Goal: Find specific page/section: Find specific page/section

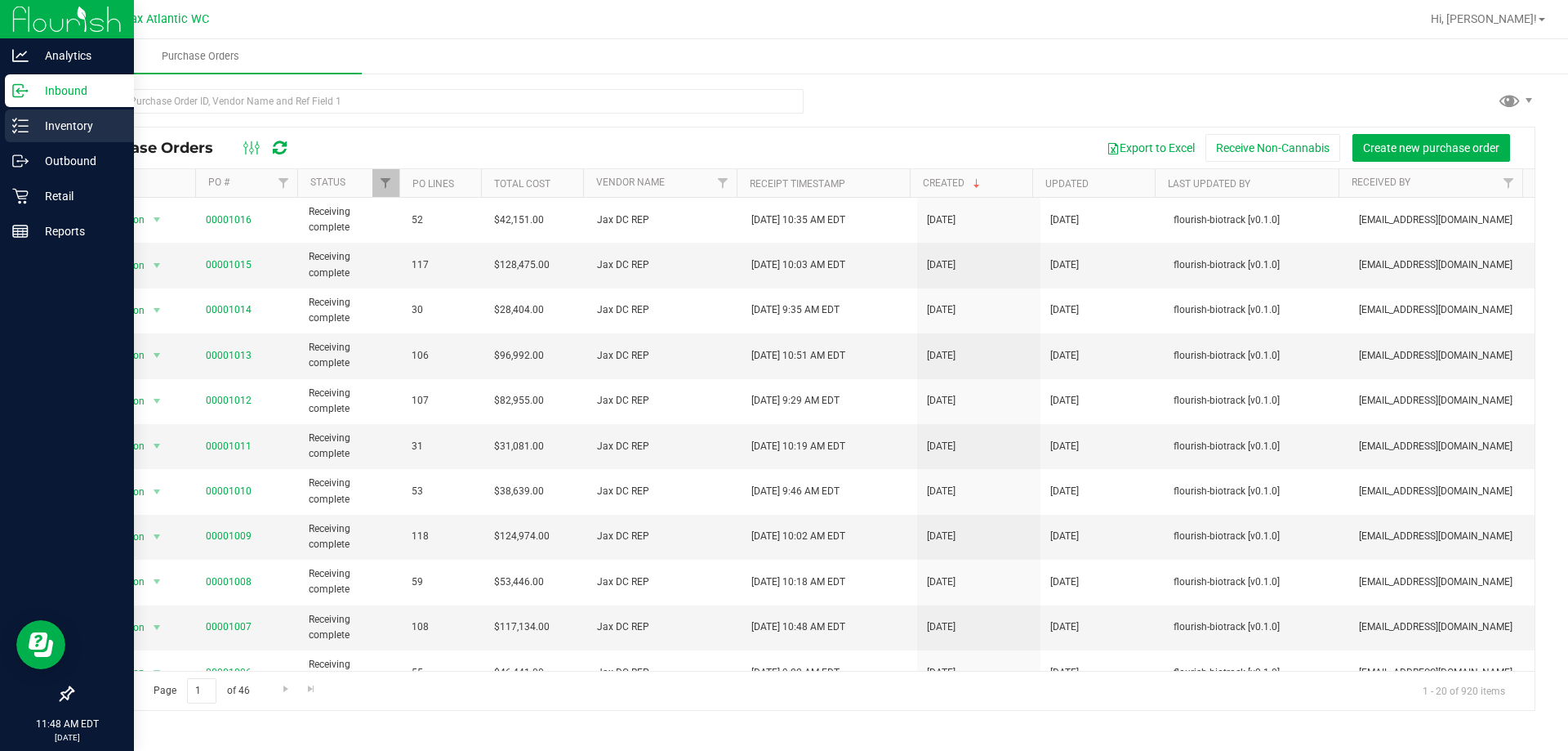
click at [29, 126] on p "Inventory" at bounding box center [78, 126] width 98 height 20
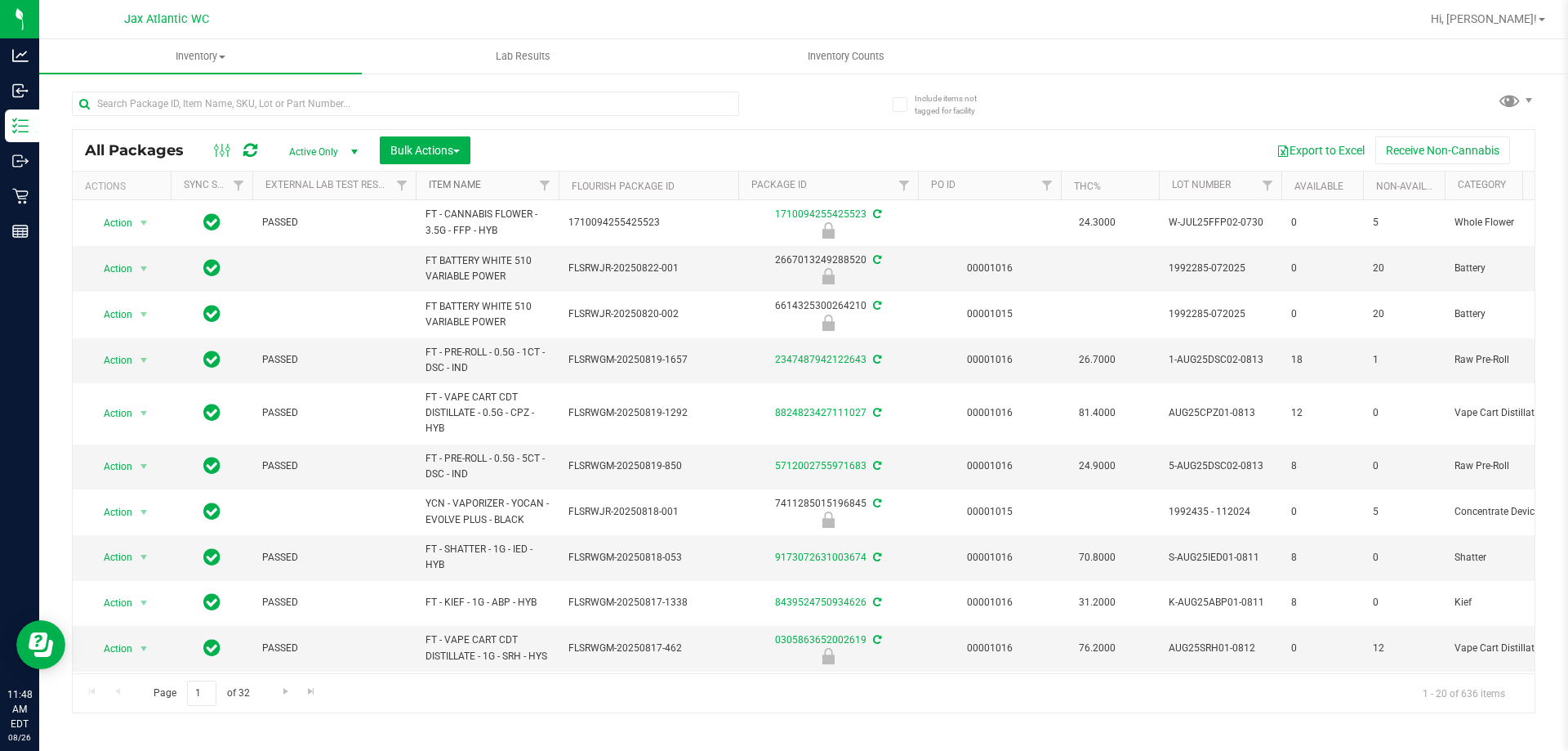
click at [459, 185] on link "Item Name" at bounding box center [455, 185] width 53 height 12
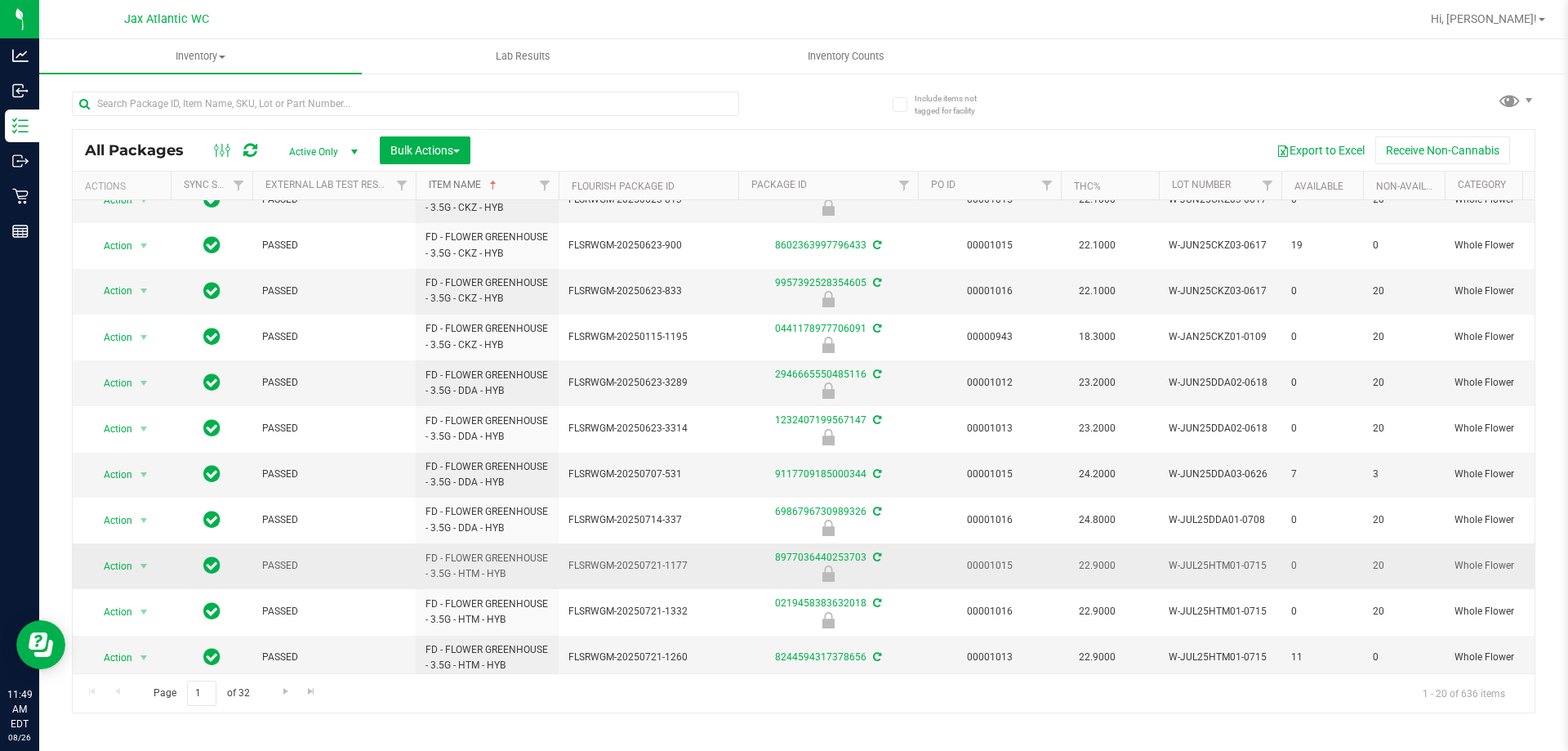
scroll to position [462, 0]
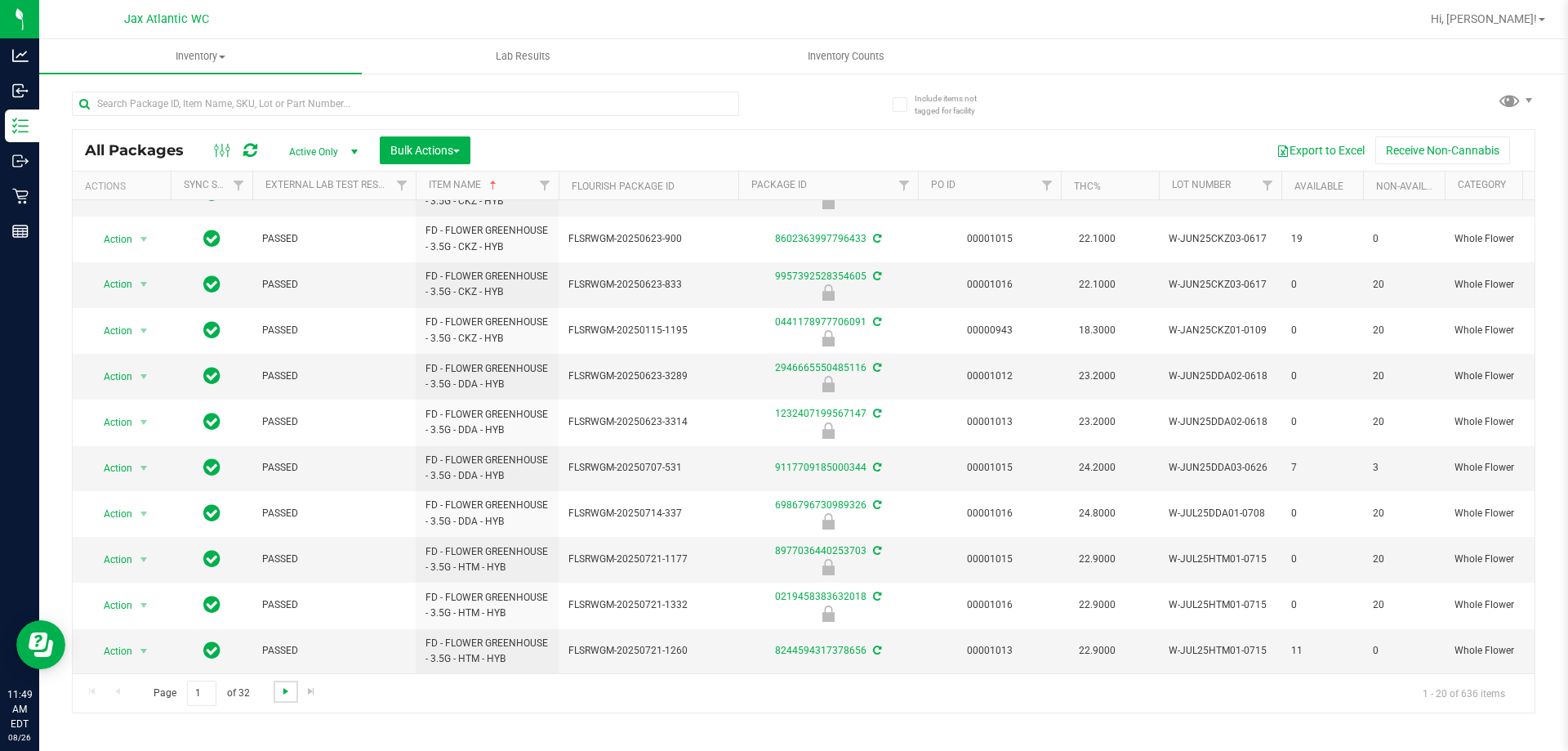
click at [283, 691] on span "Go to the next page" at bounding box center [285, 691] width 13 height 13
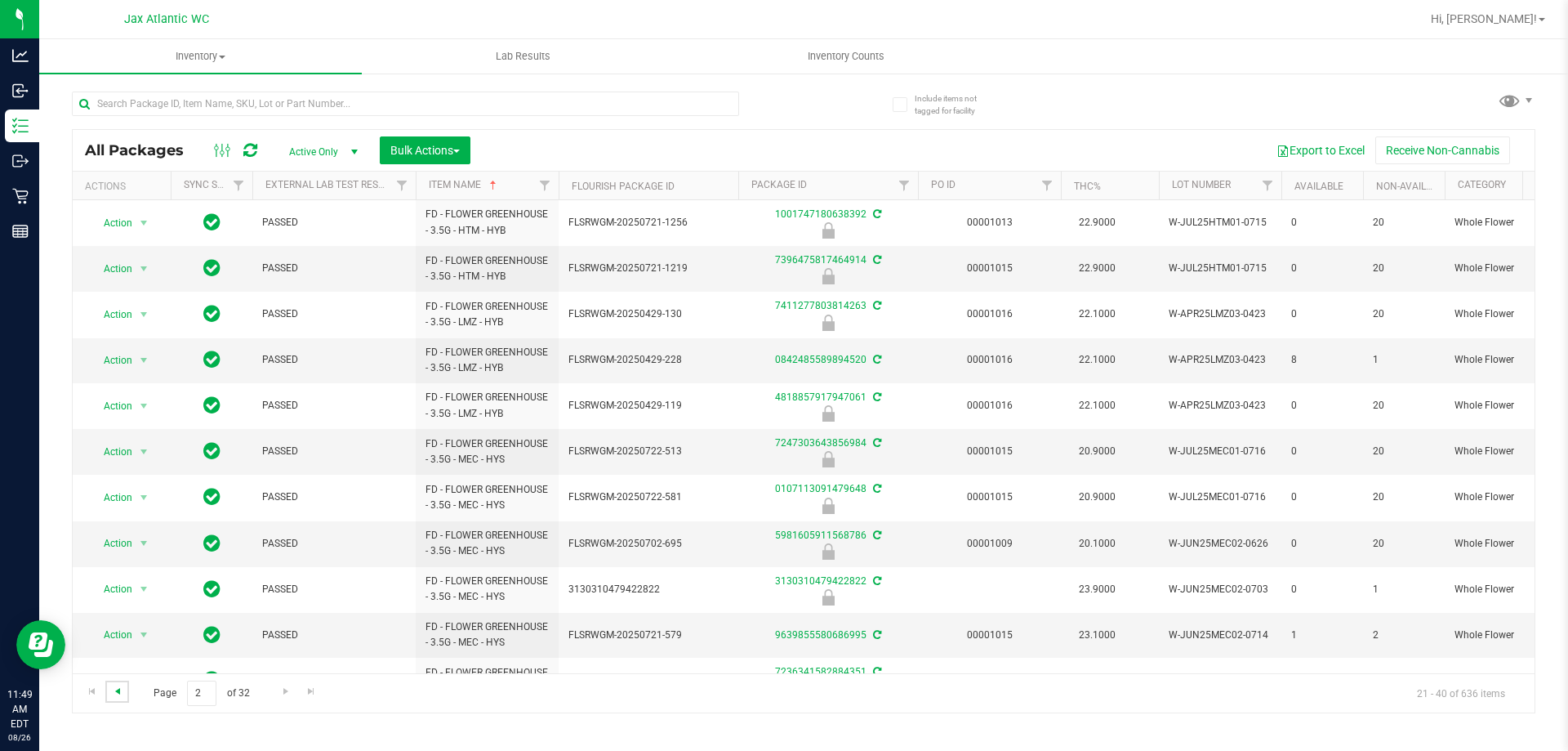
click at [119, 693] on span "Go to the previous page" at bounding box center [118, 691] width 13 height 13
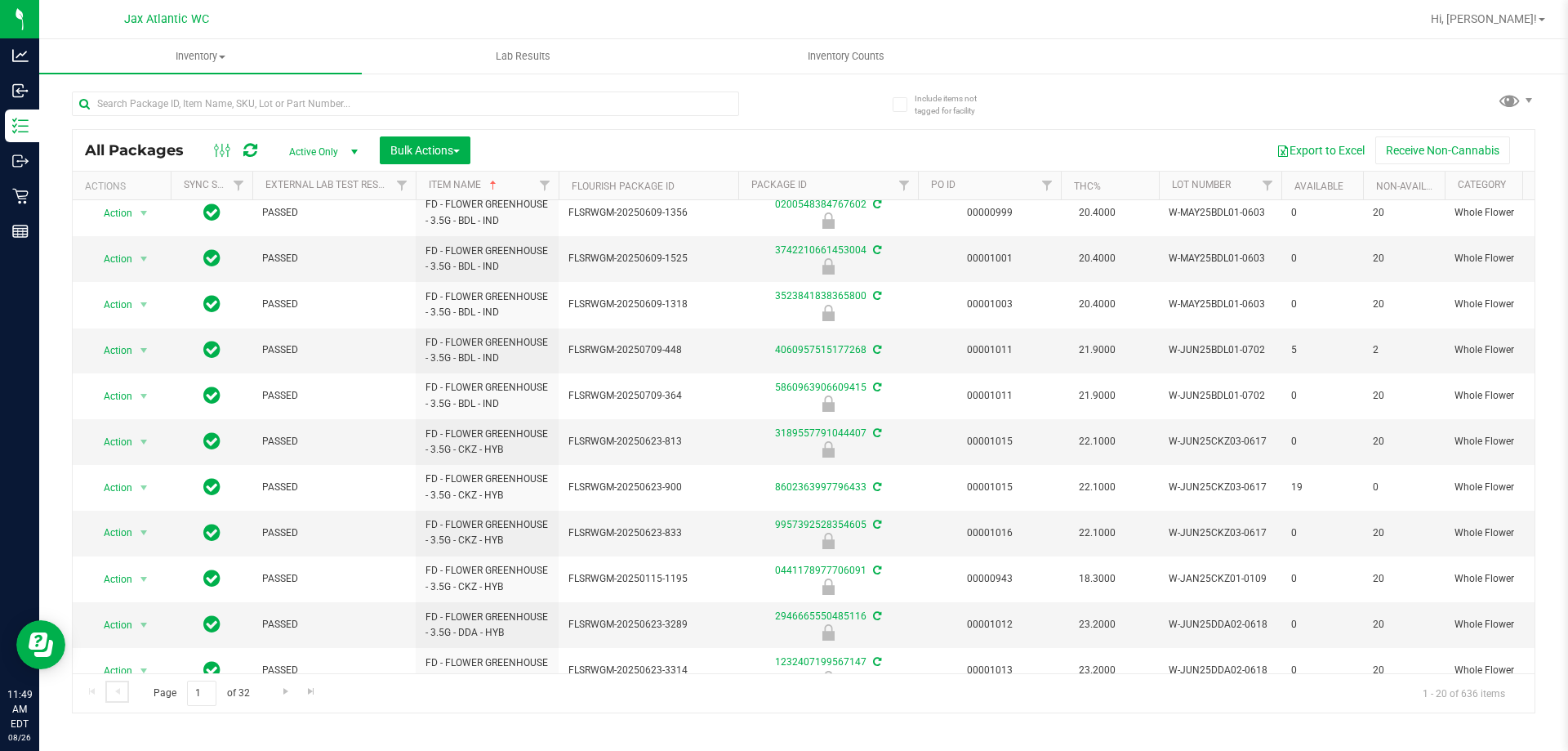
scroll to position [462, 0]
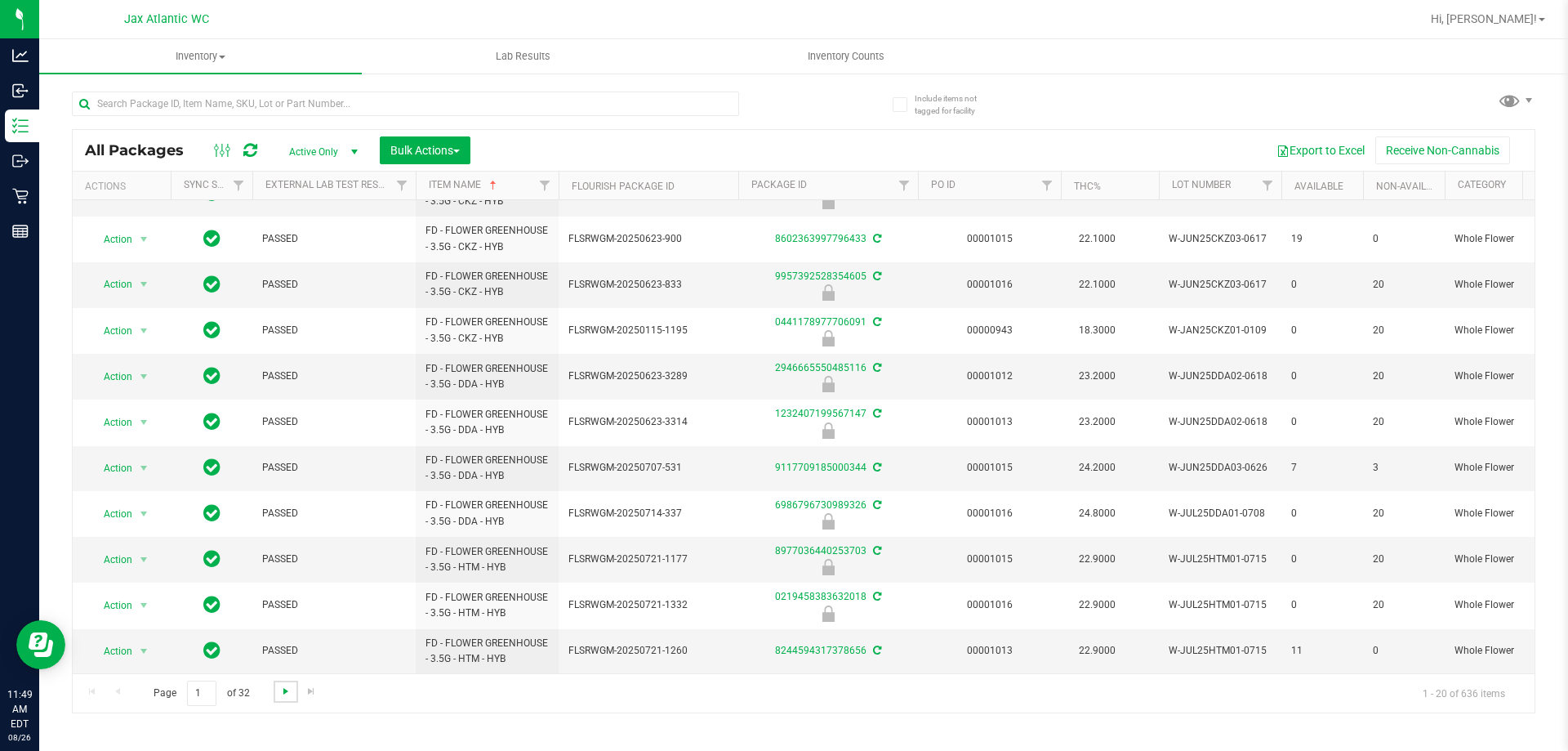
click at [283, 689] on span "Go to the next page" at bounding box center [285, 691] width 13 height 13
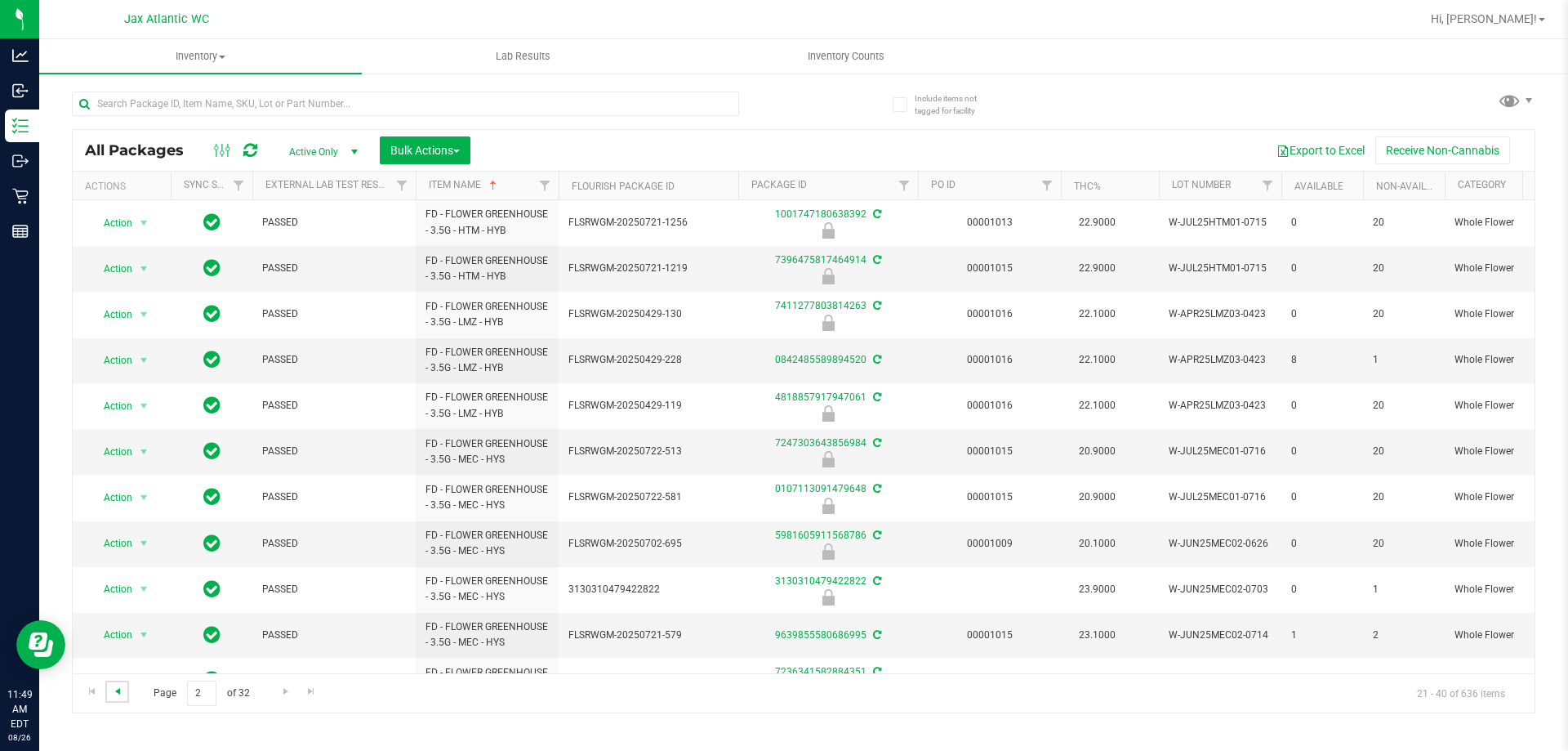
click at [117, 690] on span "Go to the previous page" at bounding box center [118, 691] width 13 height 13
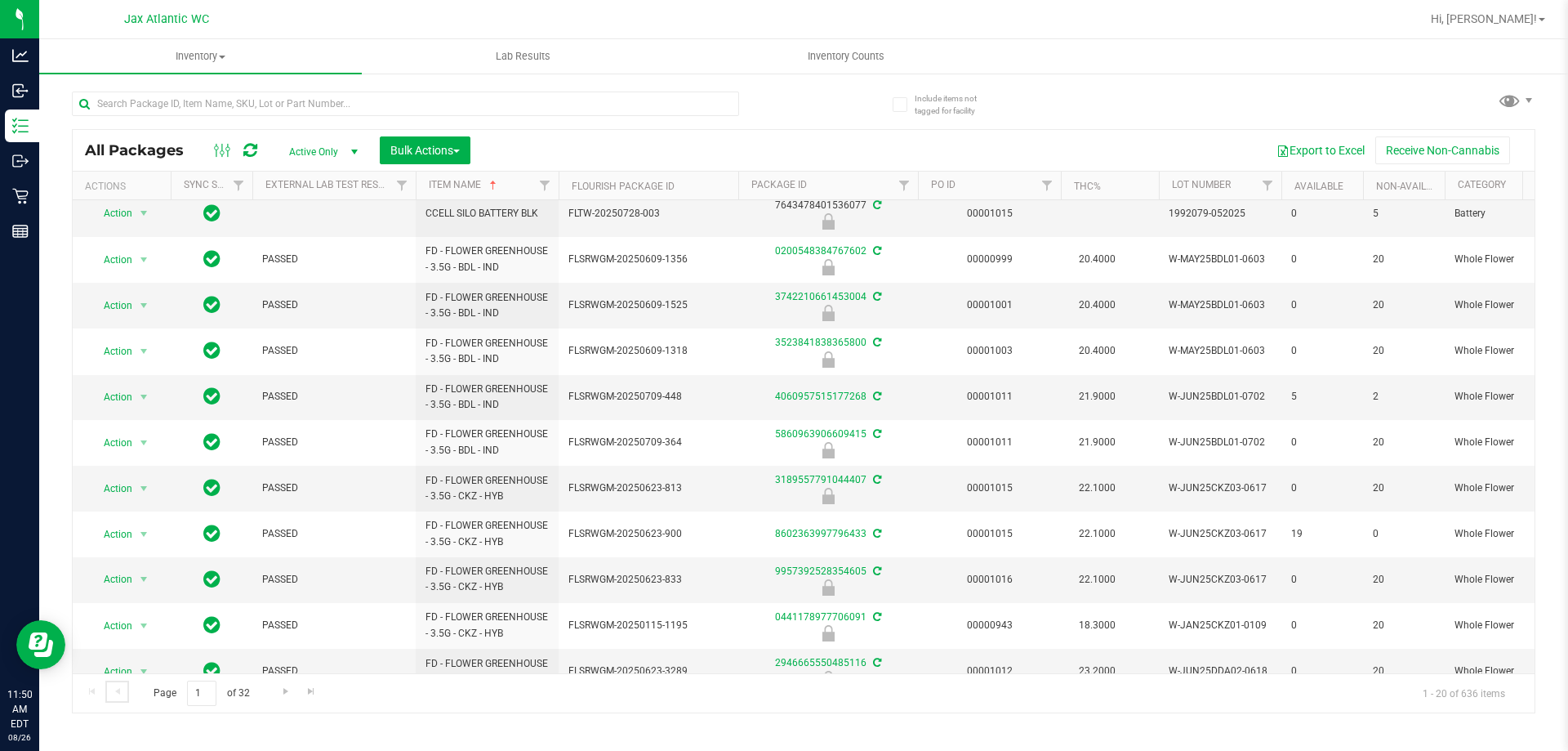
scroll to position [462, 0]
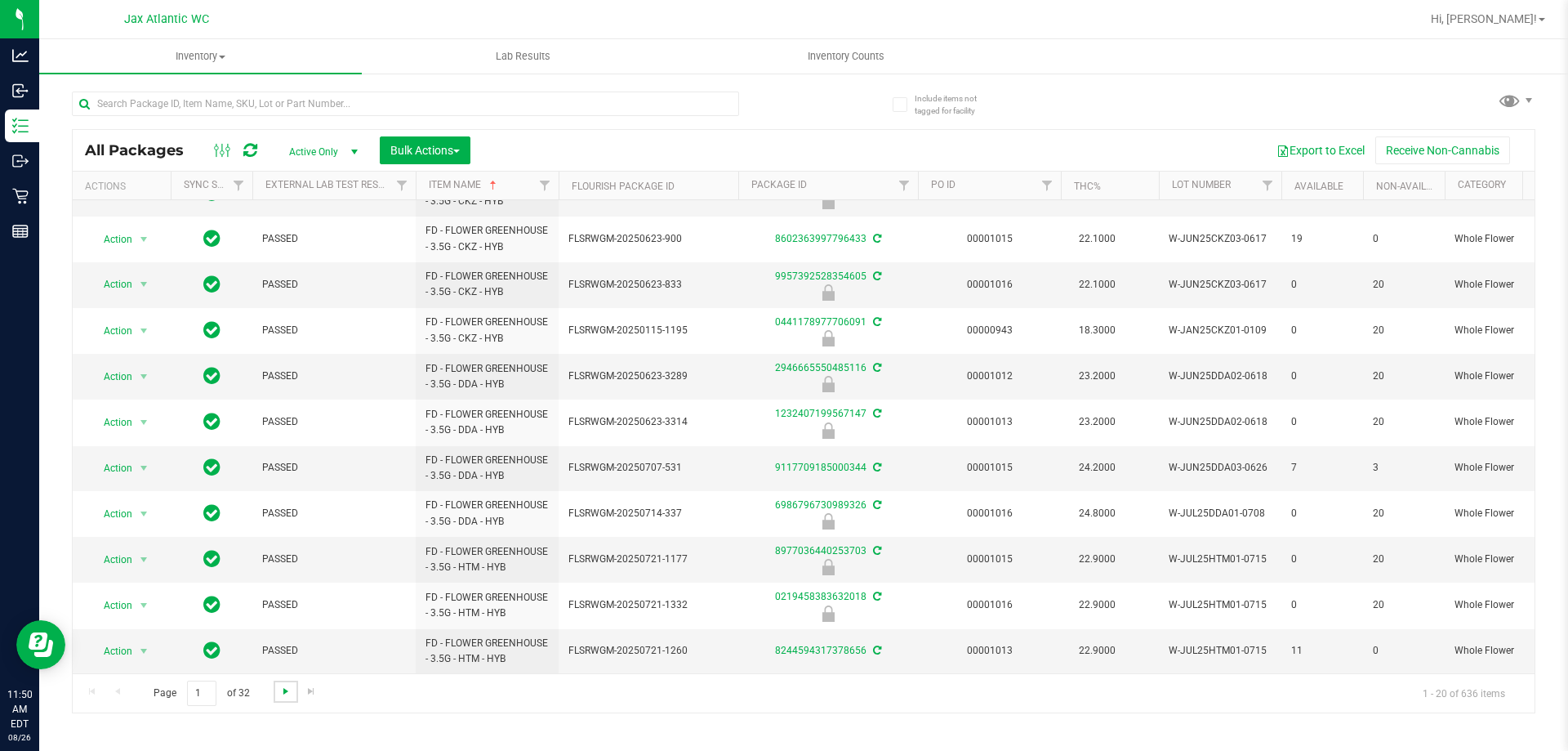
click at [284, 693] on span "Go to the next page" at bounding box center [285, 691] width 13 height 13
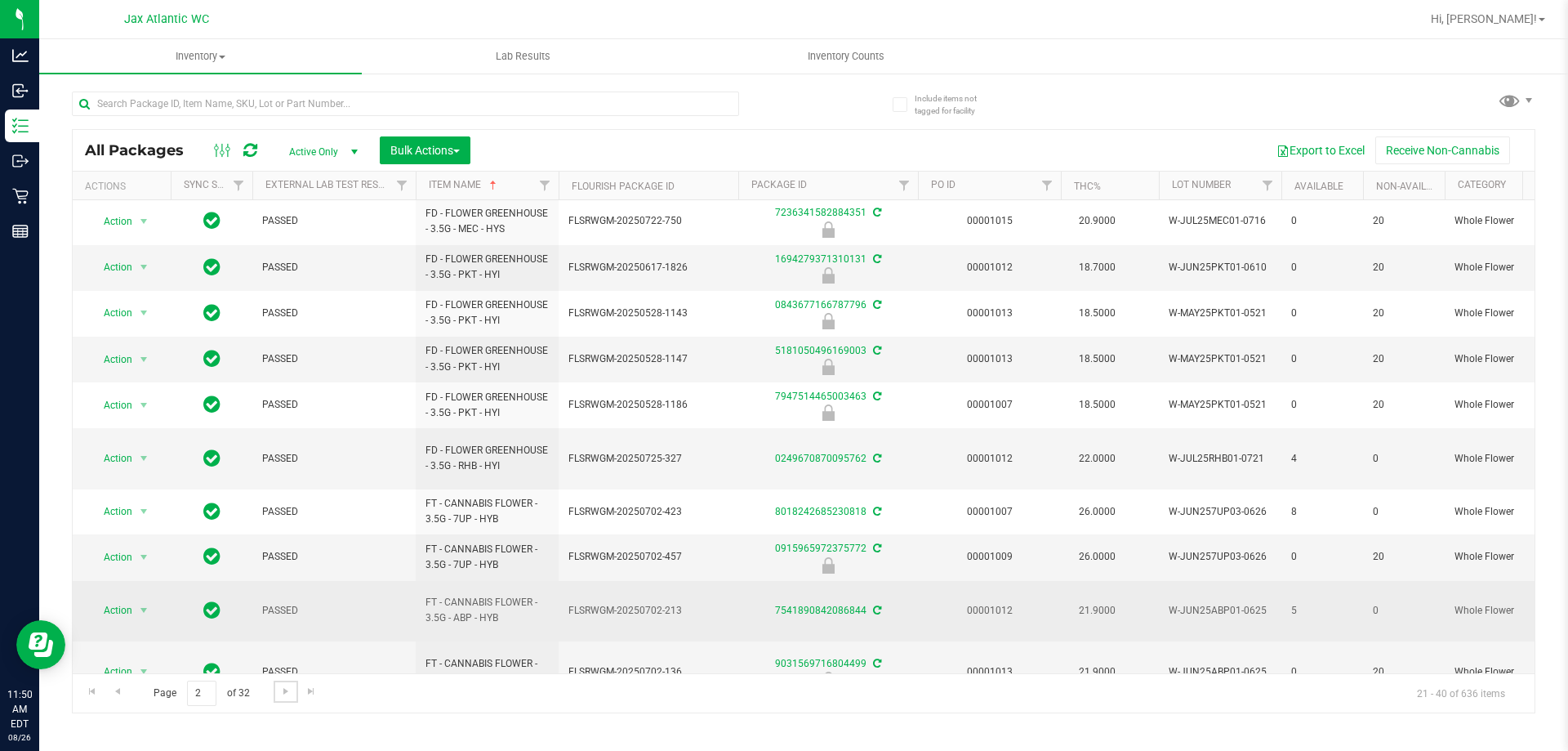
scroll to position [484, 0]
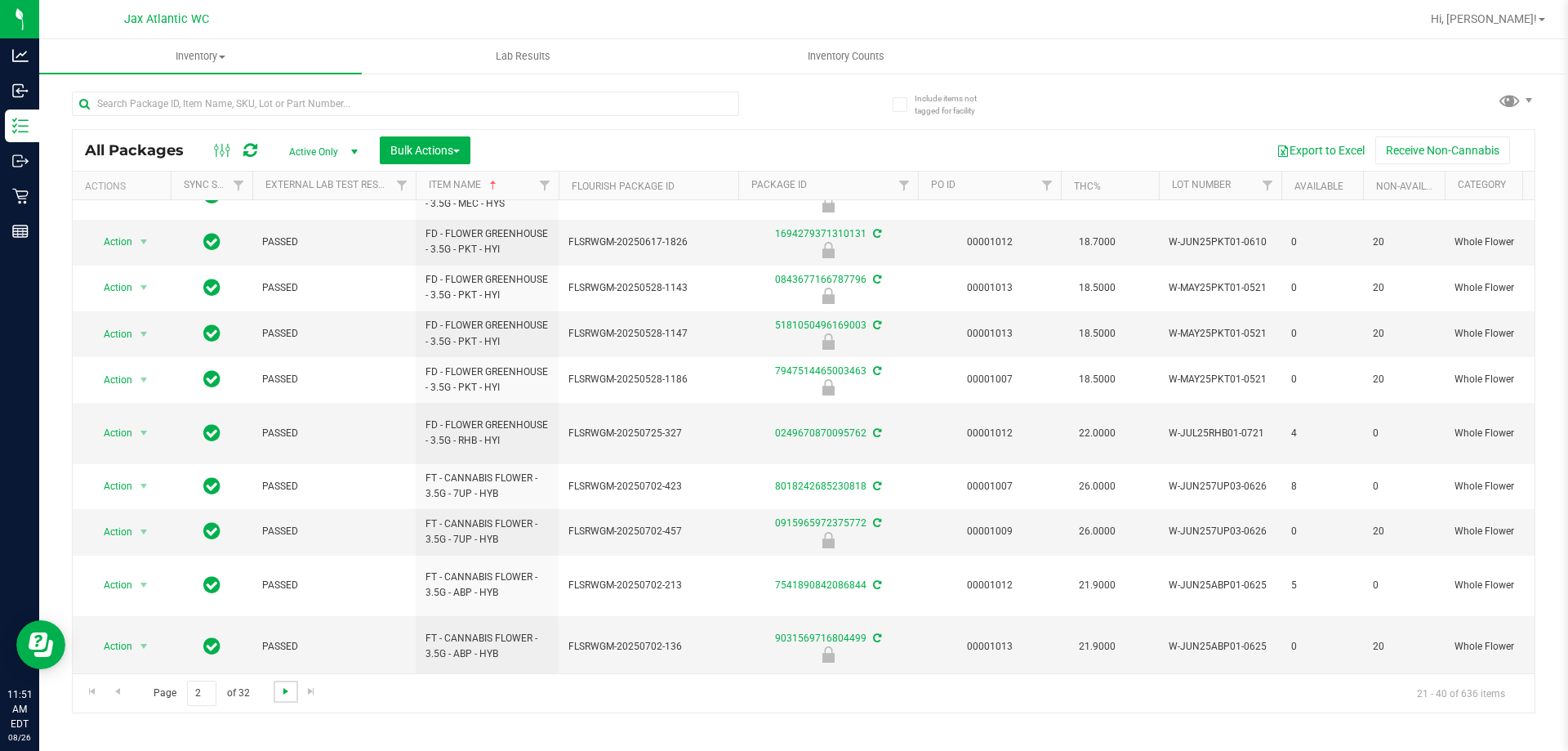
click at [286, 691] on span "Go to the next page" at bounding box center [285, 691] width 13 height 13
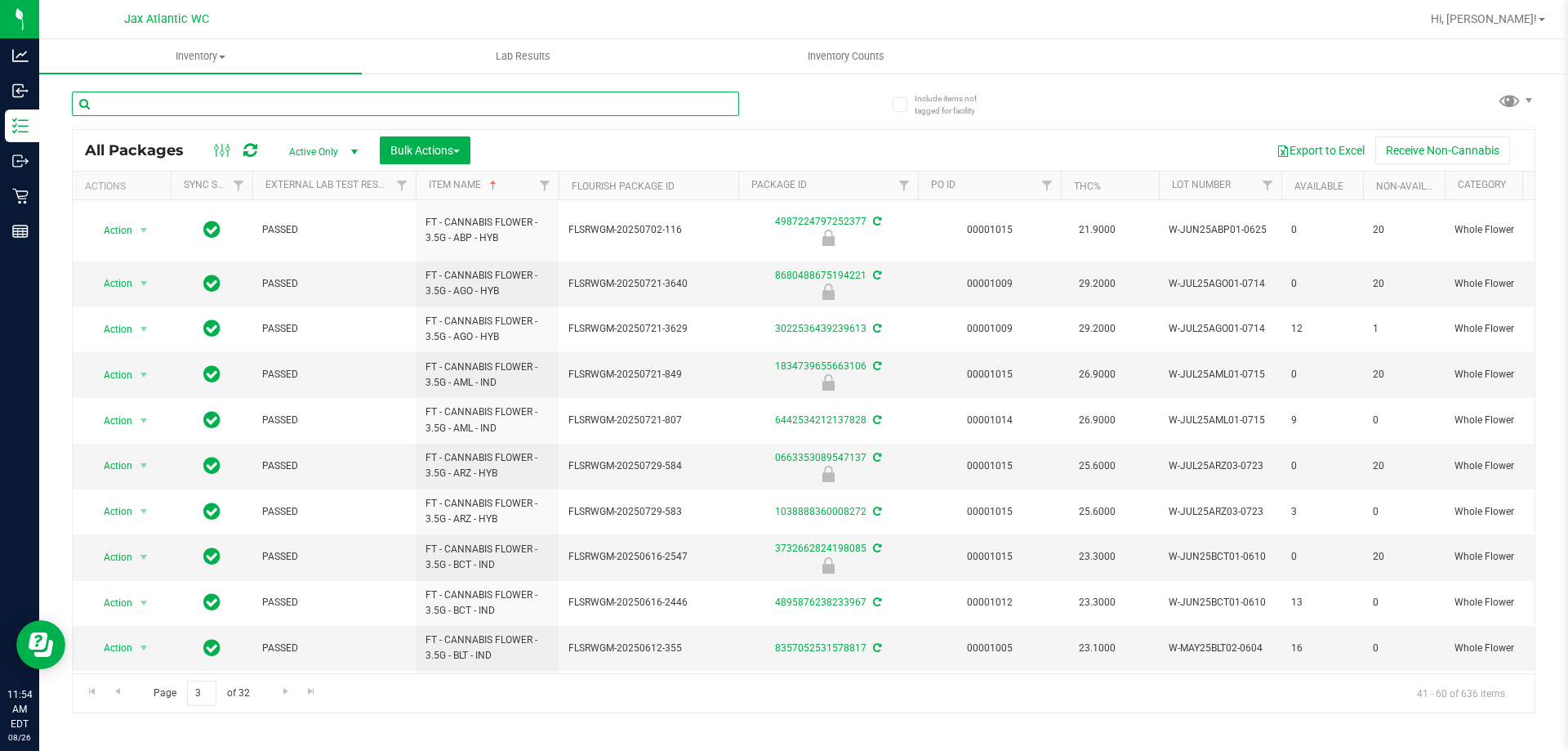
click at [319, 106] on input "text" at bounding box center [406, 103] width 668 height 24
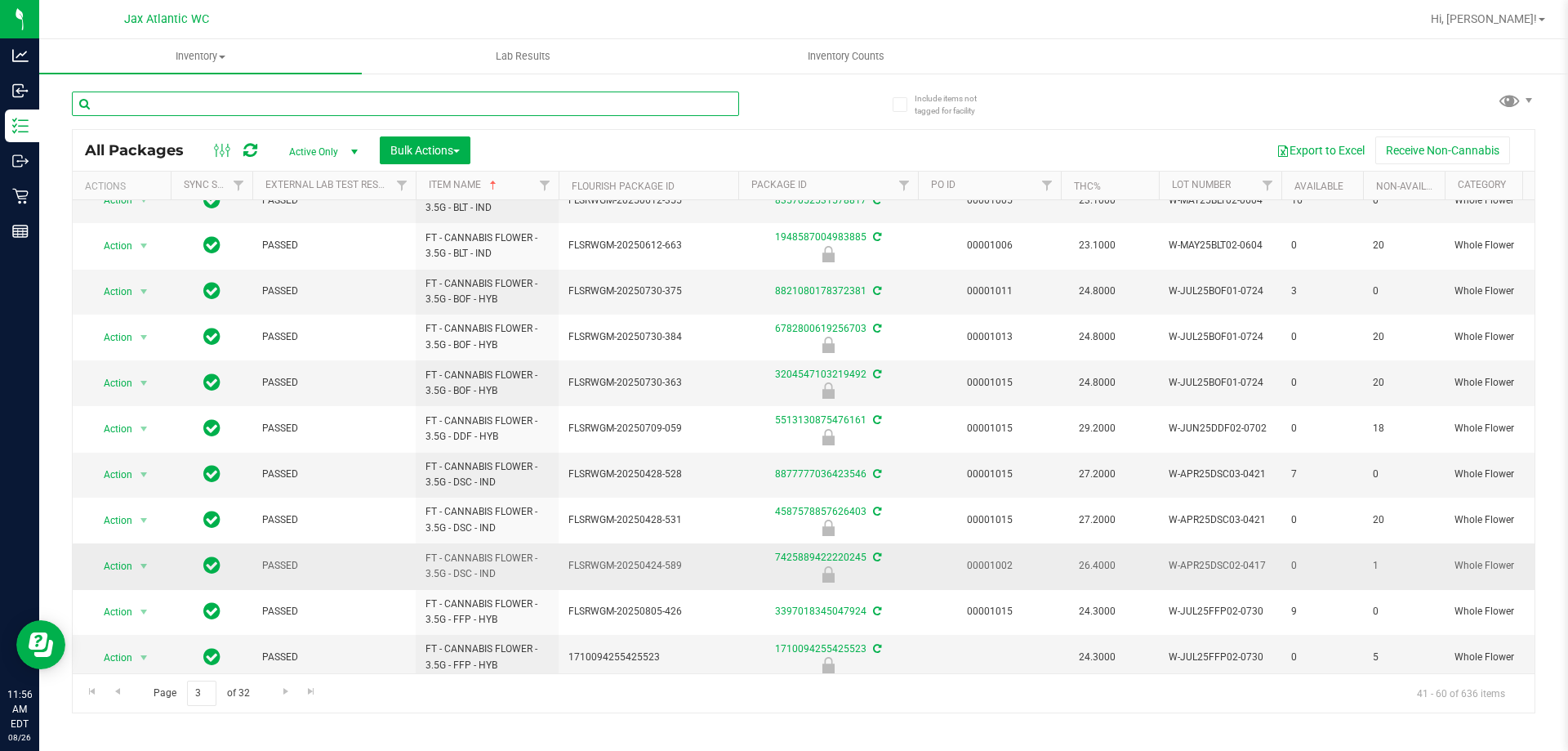
scroll to position [466, 0]
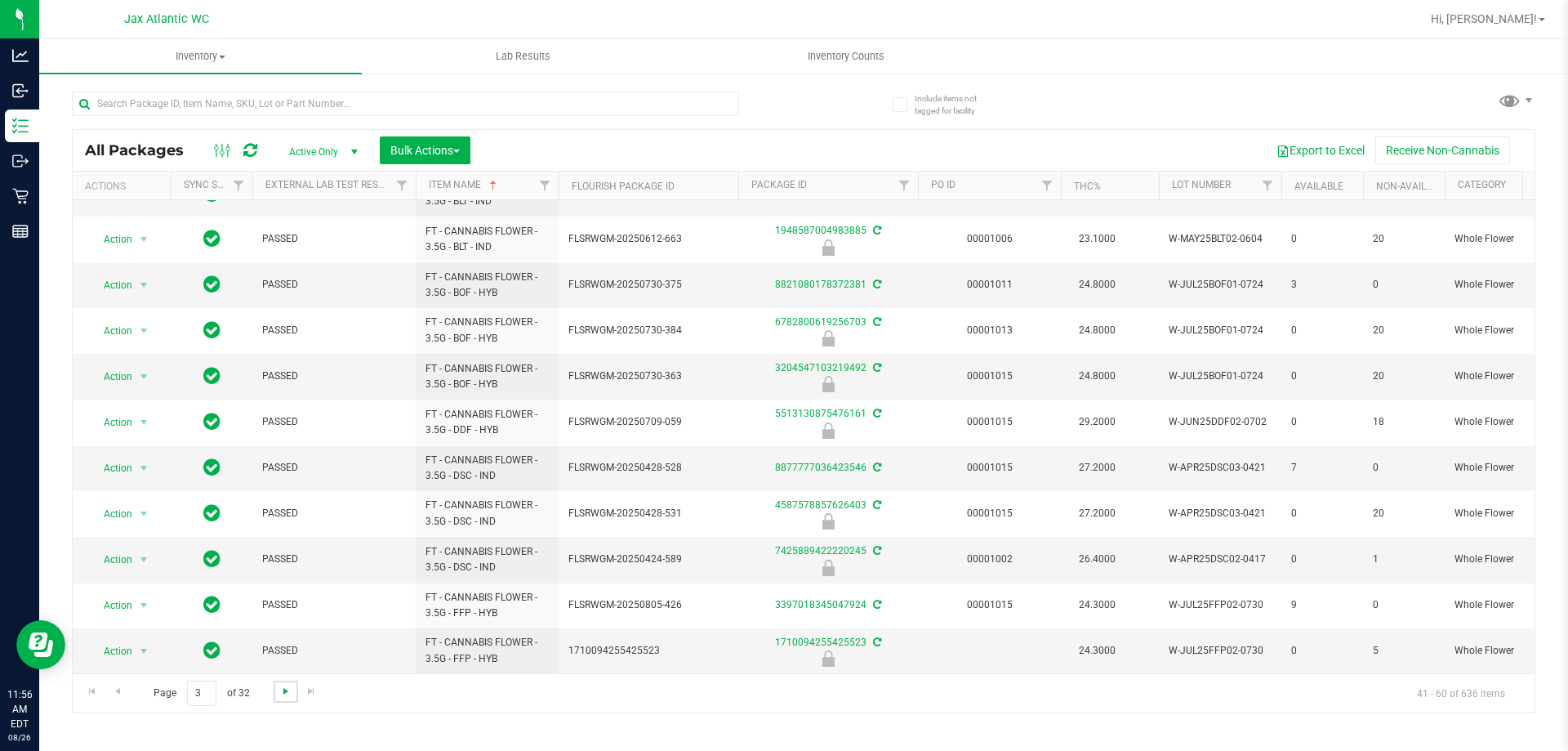
click at [283, 694] on span "Go to the next page" at bounding box center [285, 691] width 13 height 13
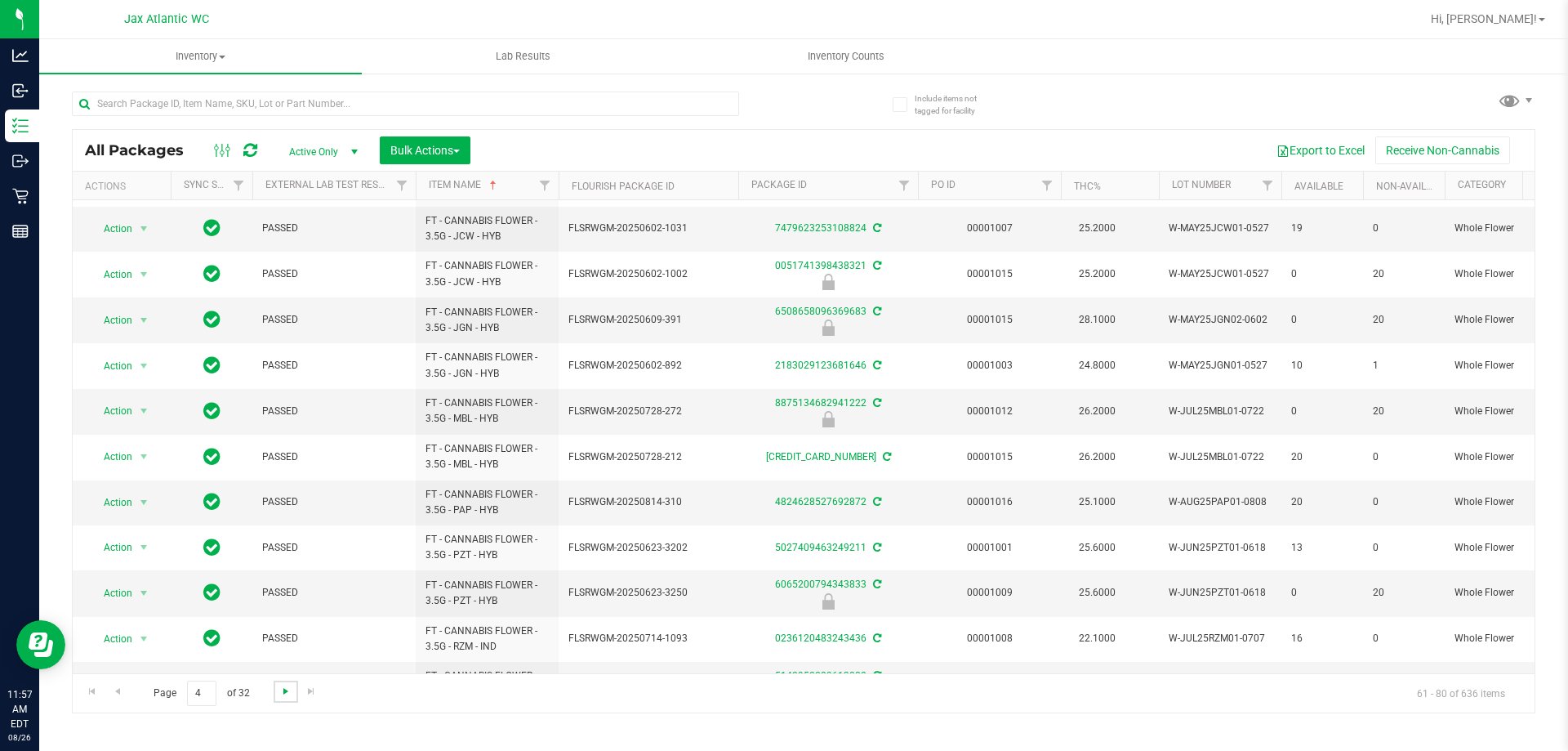
click at [289, 689] on span "Go to the next page" at bounding box center [285, 691] width 13 height 13
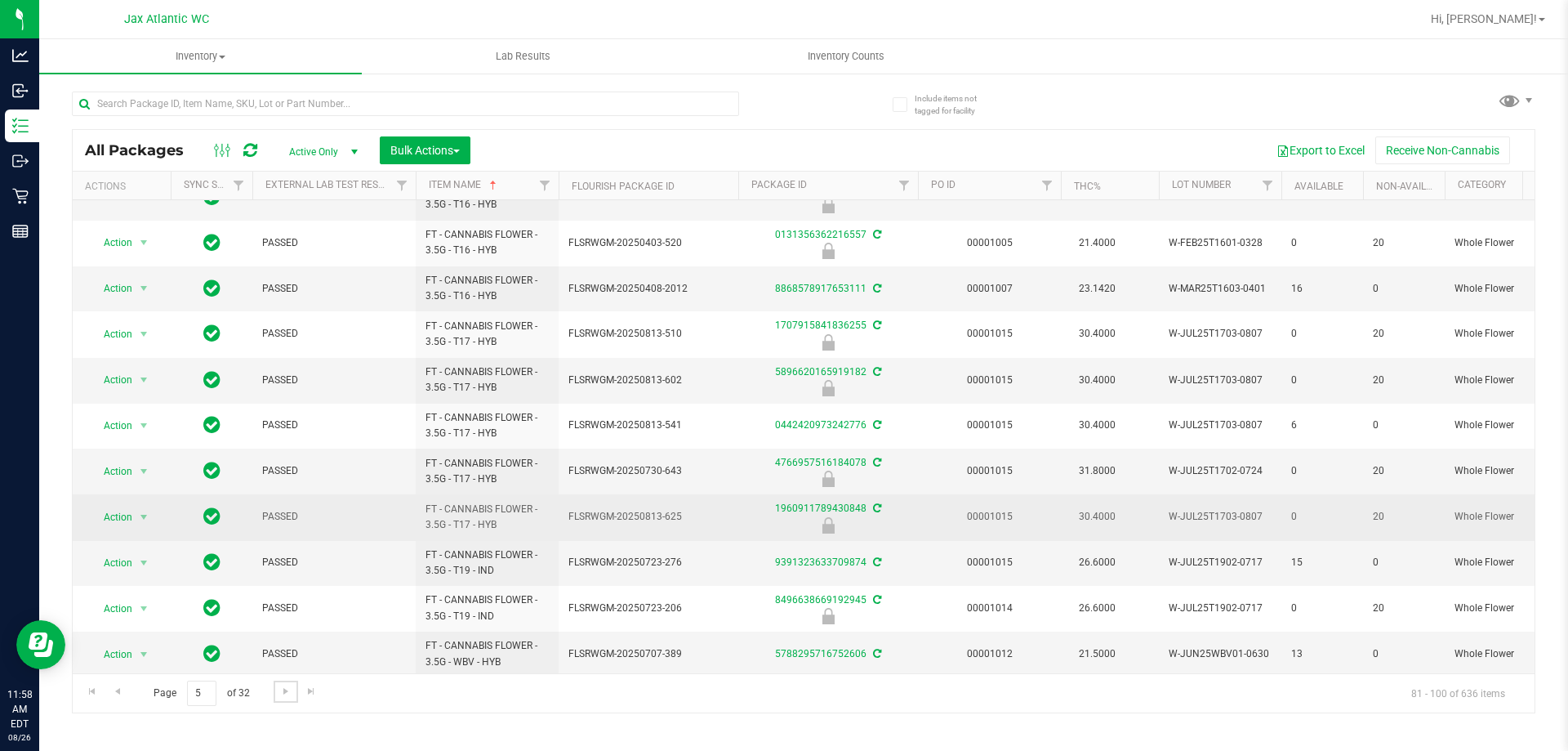
scroll to position [452, 0]
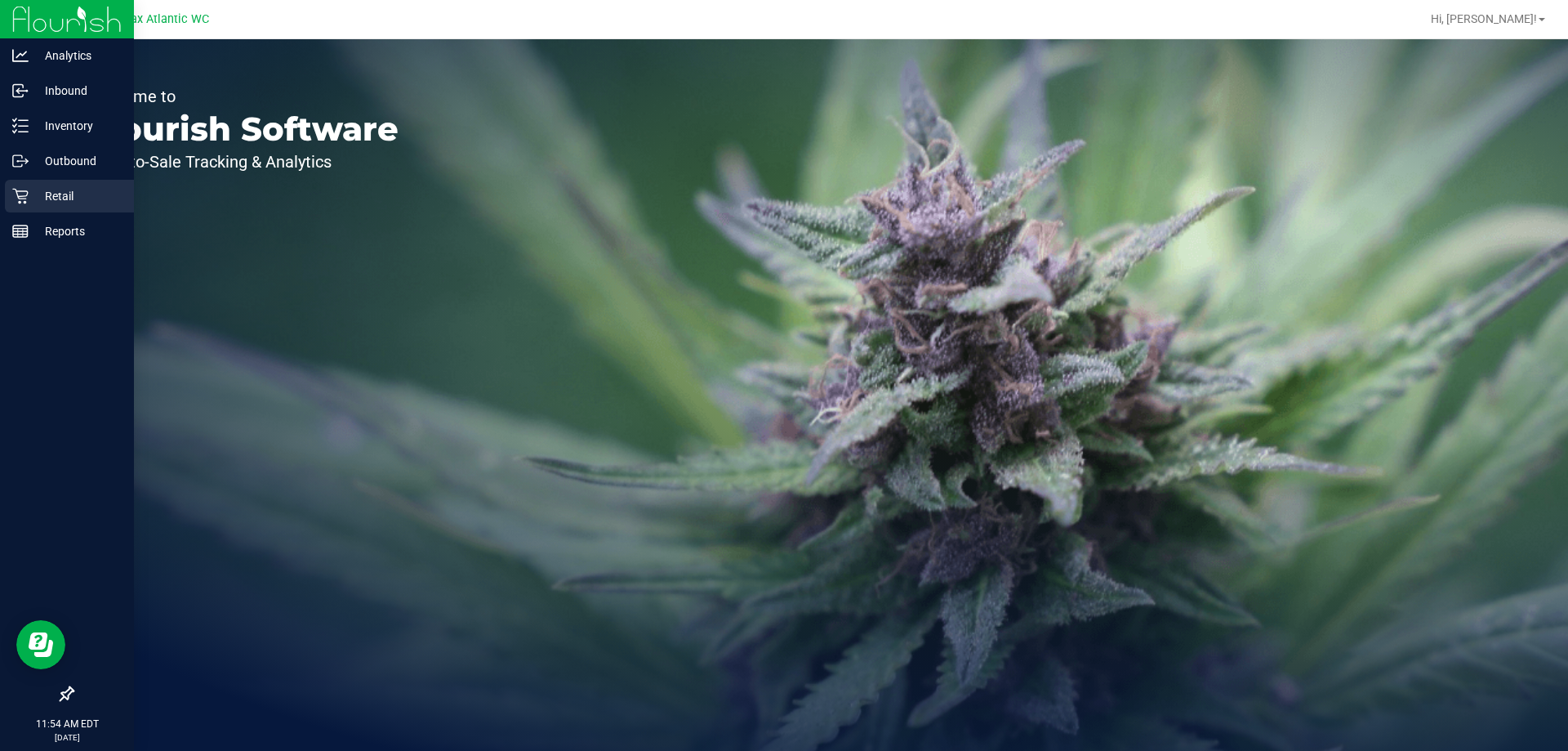
click at [22, 197] on icon at bounding box center [21, 196] width 16 height 16
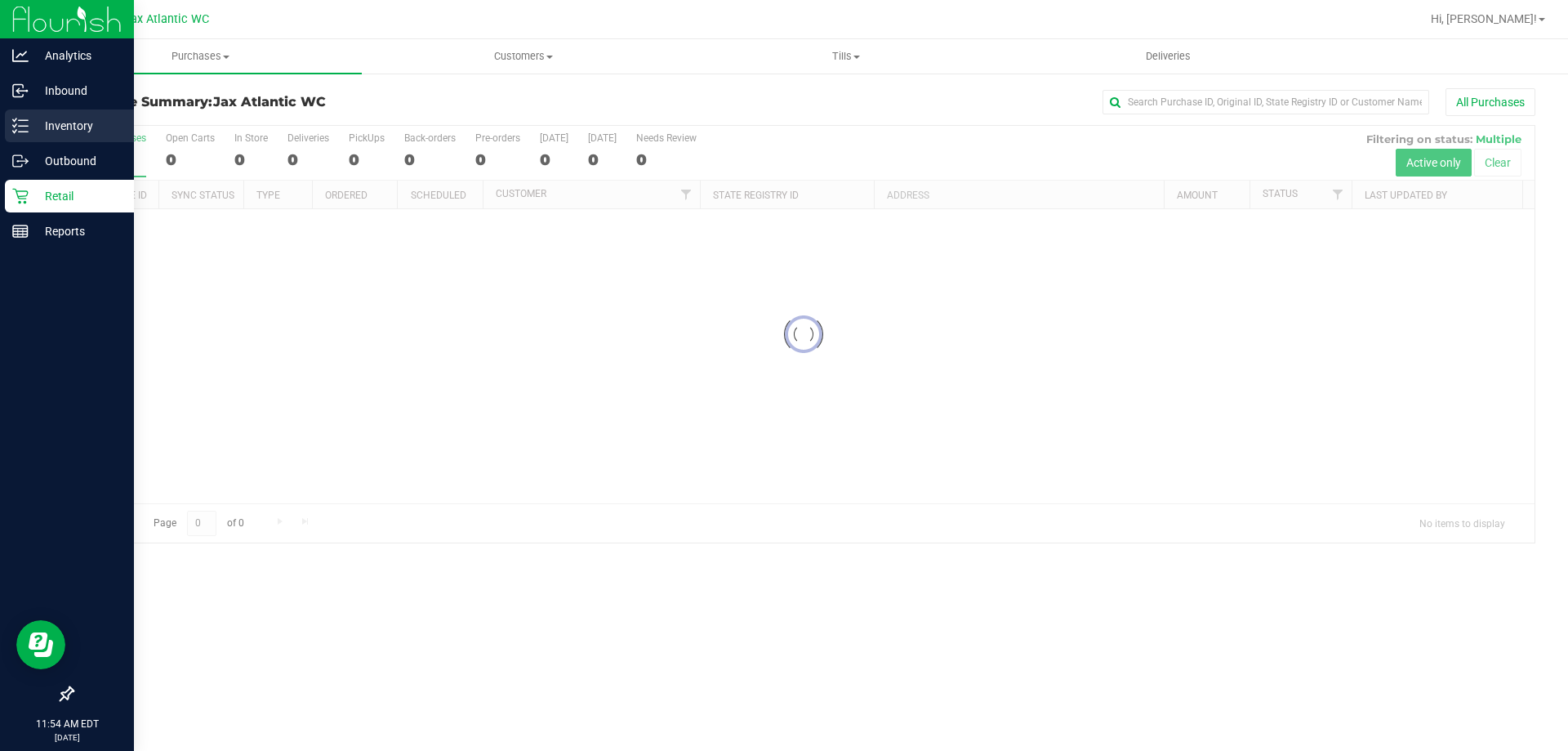
click at [34, 128] on p "Inventory" at bounding box center [78, 126] width 98 height 20
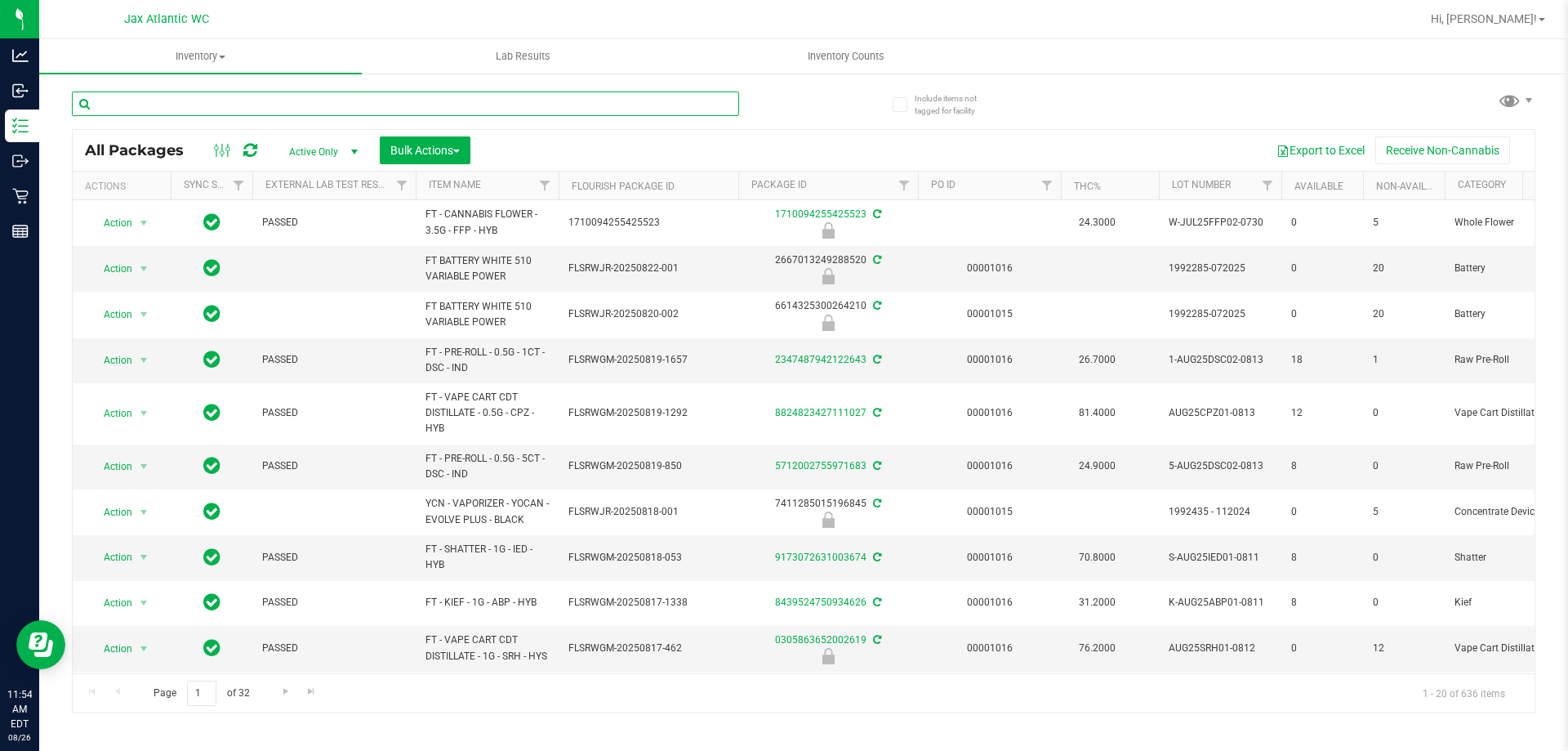
click at [146, 107] on input "text" at bounding box center [406, 103] width 668 height 24
paste input "W-JUL25FFP03-0807"
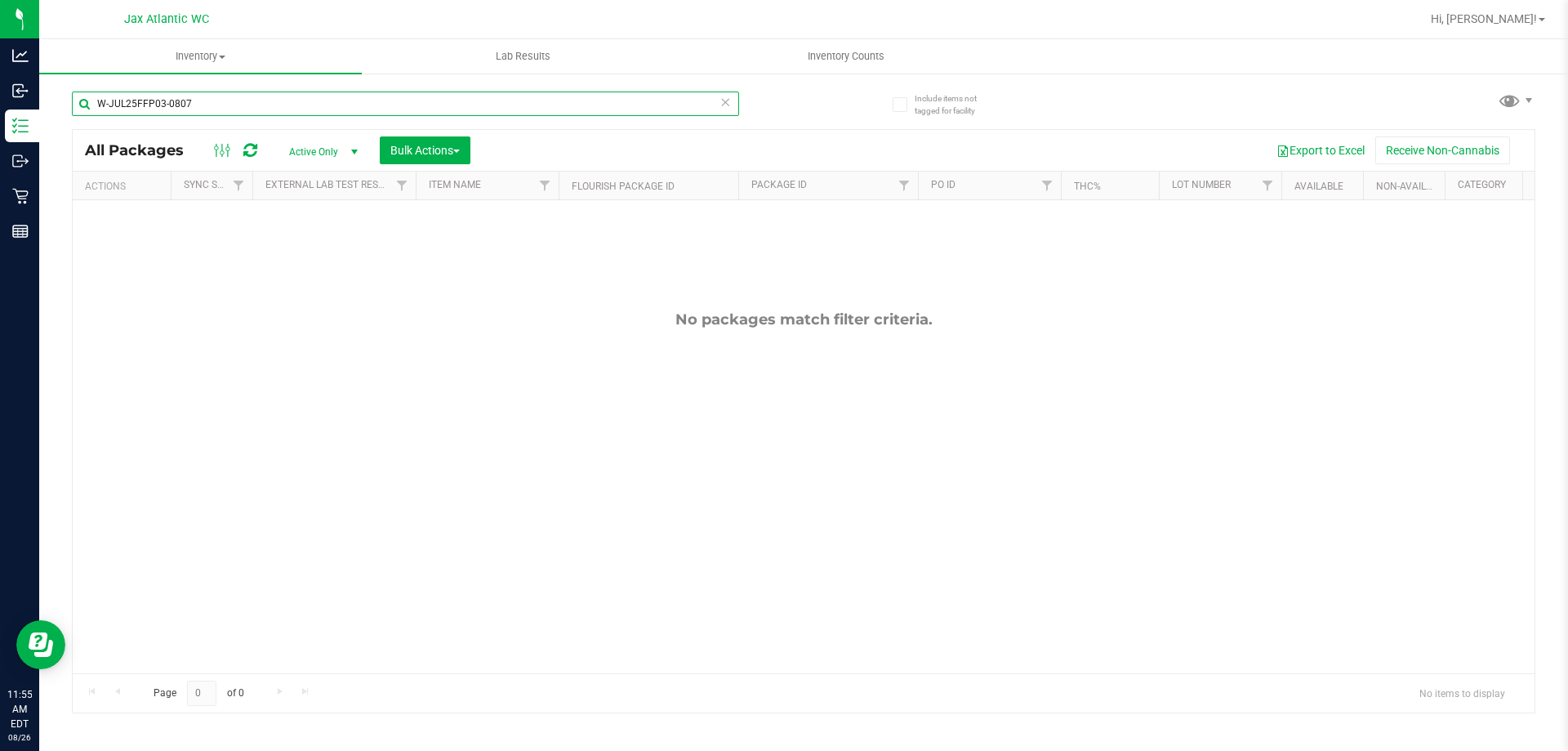
click at [181, 106] on input "W-JUL25FFP03-0807" at bounding box center [406, 103] width 668 height 24
click at [180, 105] on input "W-JUL25FFP03-0807" at bounding box center [406, 103] width 668 height 24
click at [182, 108] on input "W-JUL25FFP03-0807" at bounding box center [406, 103] width 668 height 24
paste input "N25FFP01-0701"
type input "W-JUN25FFP01-0701"
